Goal: Task Accomplishment & Management: Manage account settings

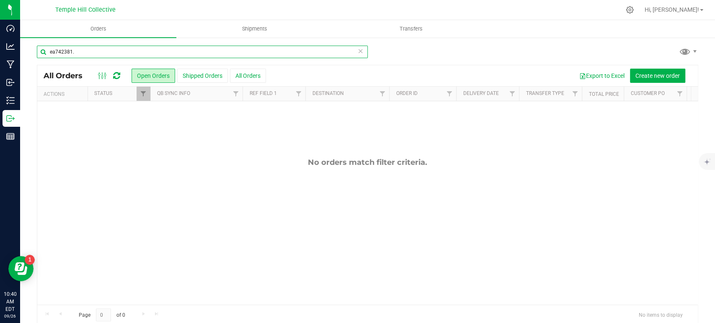
click at [193, 49] on input "ea742381." at bounding box center [202, 52] width 331 height 13
type input "ea742381"
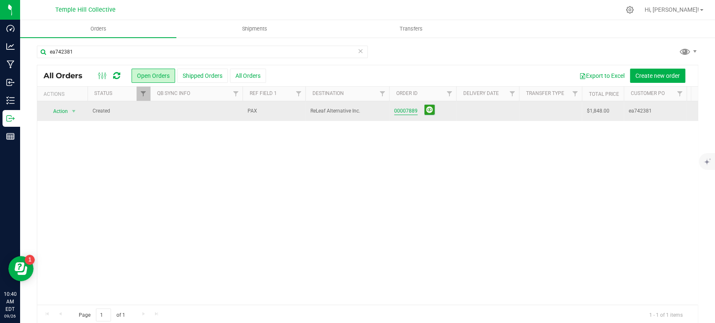
click at [411, 110] on link "00007889" at bounding box center [405, 111] width 23 height 8
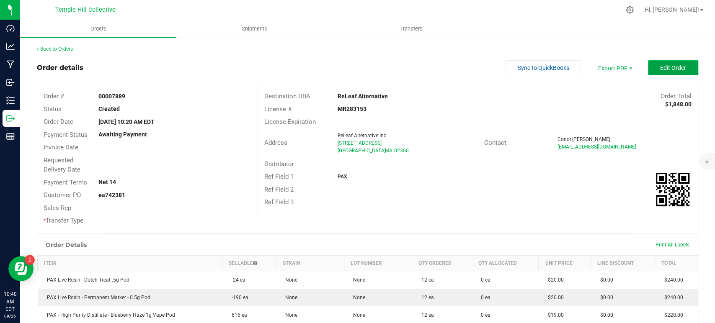
click at [679, 70] on button "Edit Order" at bounding box center [673, 67] width 50 height 15
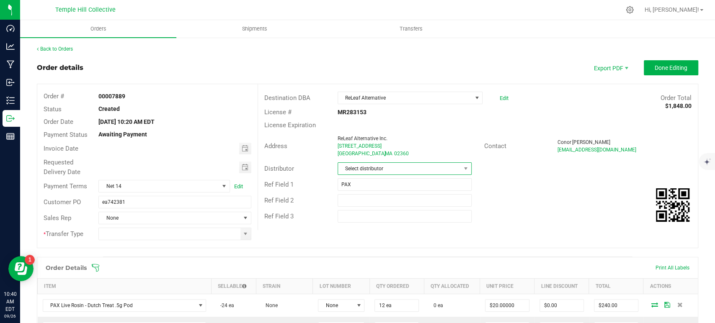
click at [374, 166] on span "Select distributor" at bounding box center [399, 169] width 123 height 12
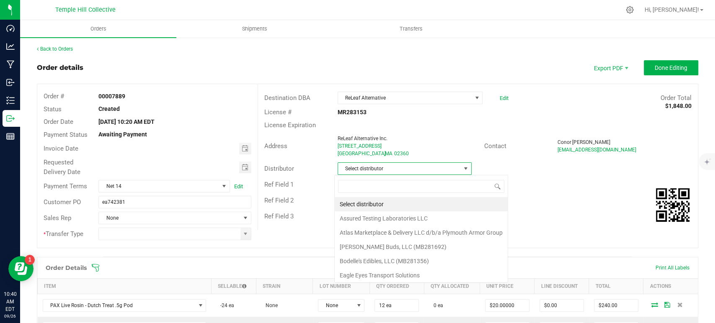
scroll to position [12, 132]
type input "mmm"
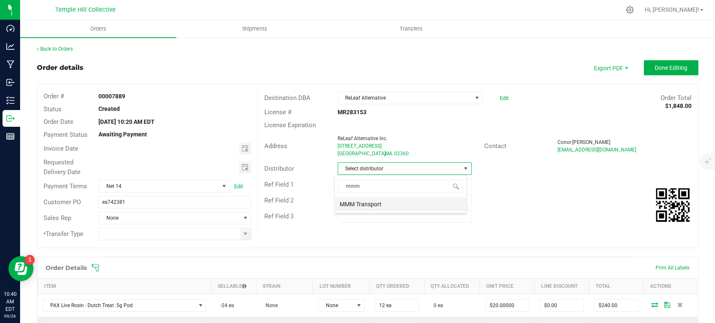
click at [378, 205] on li "MMM Transport" at bounding box center [401, 204] width 132 height 14
click at [243, 233] on span at bounding box center [245, 234] width 7 height 7
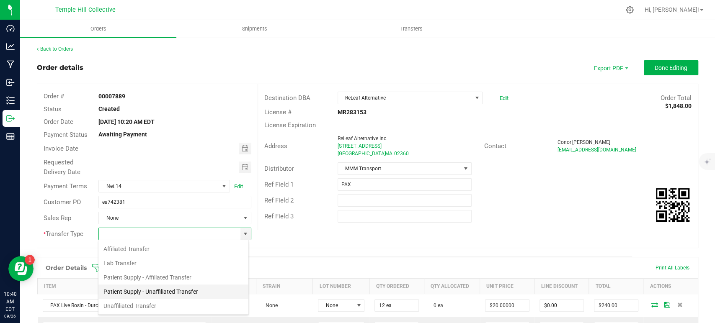
scroll to position [12, 151]
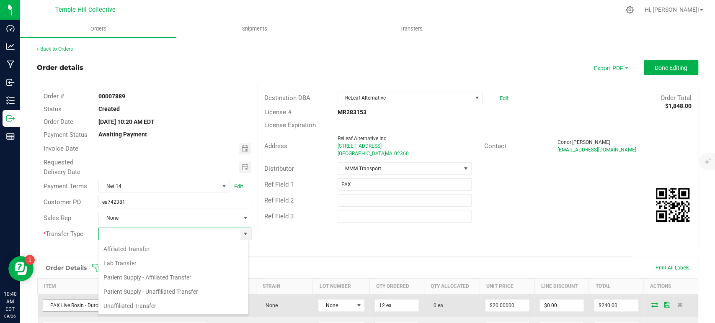
click at [159, 309] on li "Unaffiliated Transfer" at bounding box center [173, 306] width 150 height 14
type input "Unaffiliated Transfer"
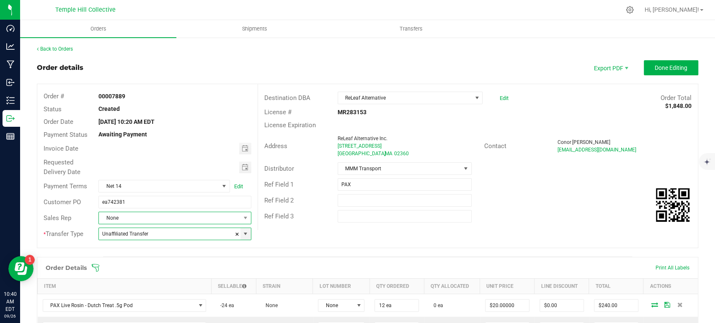
click at [192, 220] on span "None" at bounding box center [169, 218] width 141 height 12
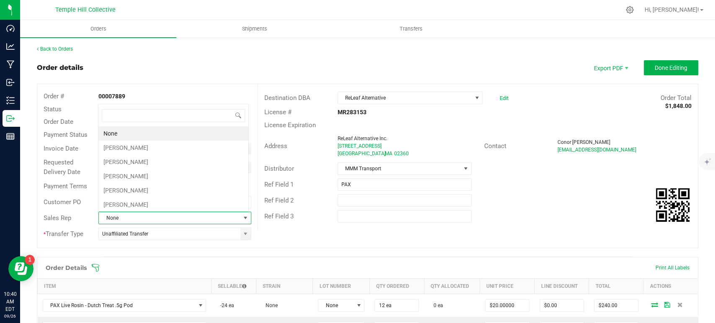
scroll to position [12, 149]
type input "marc"
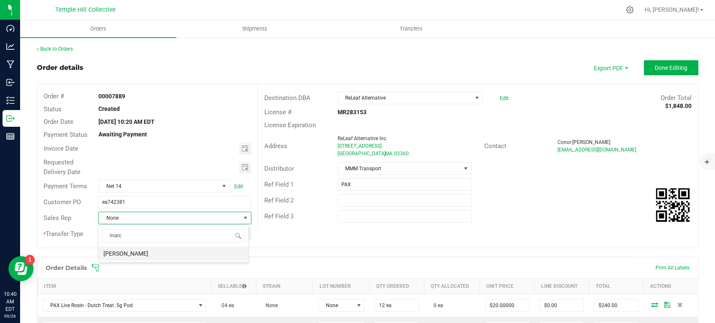
click at [179, 256] on li "[PERSON_NAME]" at bounding box center [173, 254] width 150 height 14
click at [670, 66] on span "Done Editing" at bounding box center [671, 68] width 33 height 7
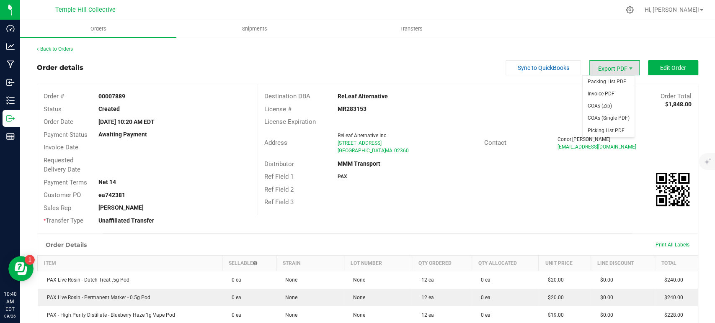
click at [600, 66] on span "Export PDF" at bounding box center [614, 67] width 50 height 15
click at [603, 80] on span "Packing List PDF" at bounding box center [609, 82] width 52 height 12
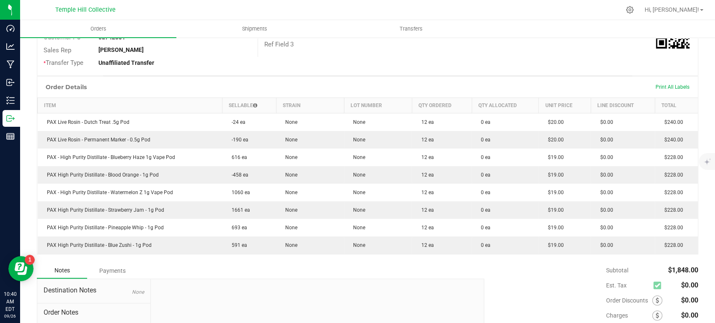
scroll to position [186, 0]
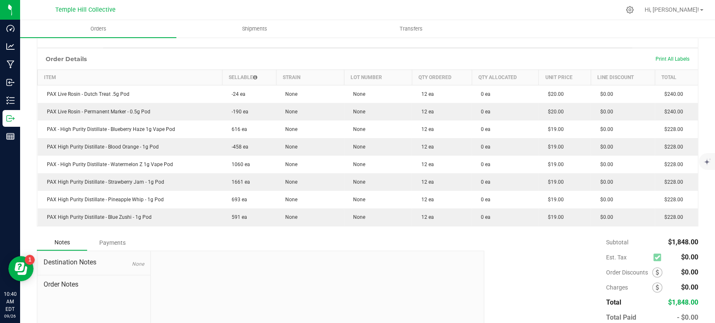
click at [395, 252] on div at bounding box center [317, 307] width 333 height 112
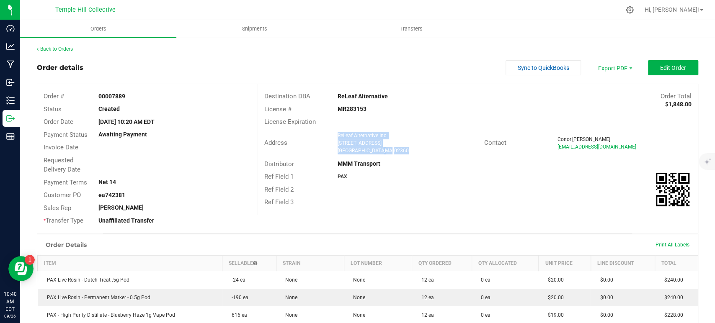
drag, startPoint x: 389, startPoint y: 150, endPoint x: 333, endPoint y: 138, distance: 57.0
click at [333, 138] on div "ReLeaf Alternative Inc. [STREET_ADDRESS]" at bounding box center [408, 143] width 151 height 23
copy ngx-name-and-address "ReLeaf Alternative Inc. [STREET_ADDRESS]"
click at [352, 103] on div "License # MR283153" at bounding box center [478, 109] width 440 height 13
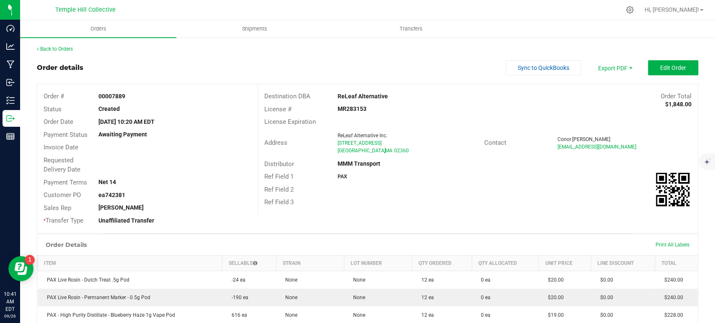
copy strong "MR283153"
click at [65, 50] on link "Back to Orders" at bounding box center [55, 49] width 36 height 6
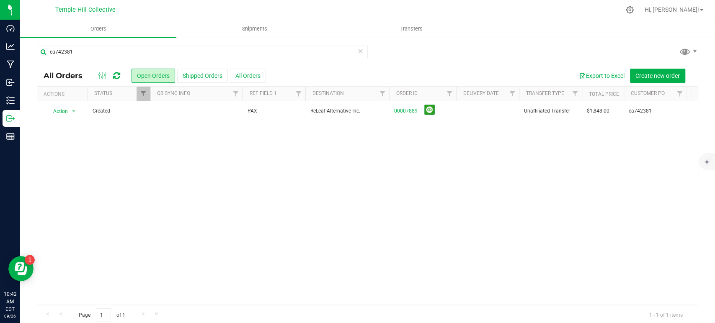
click at [359, 53] on icon at bounding box center [361, 51] width 6 height 10
